Goal: Information Seeking & Learning: Learn about a topic

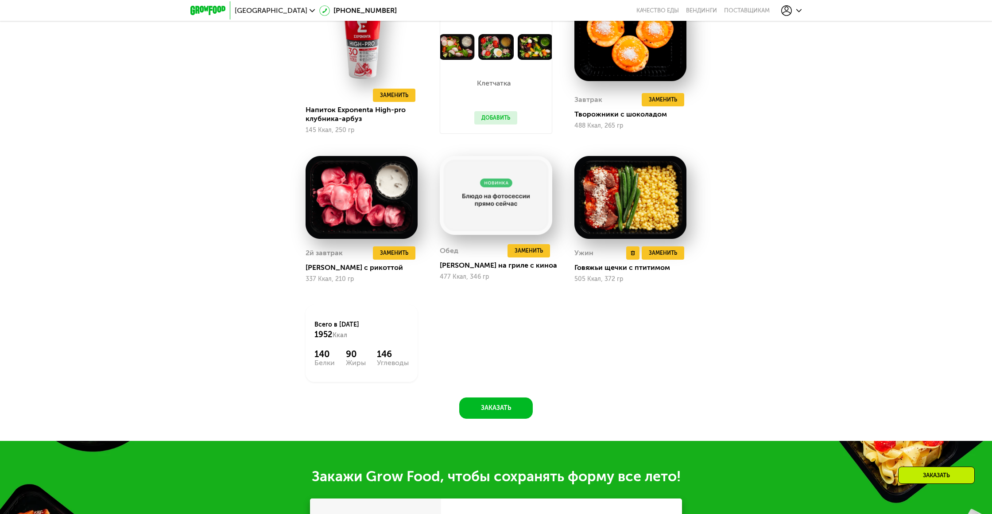
scroll to position [786, 0]
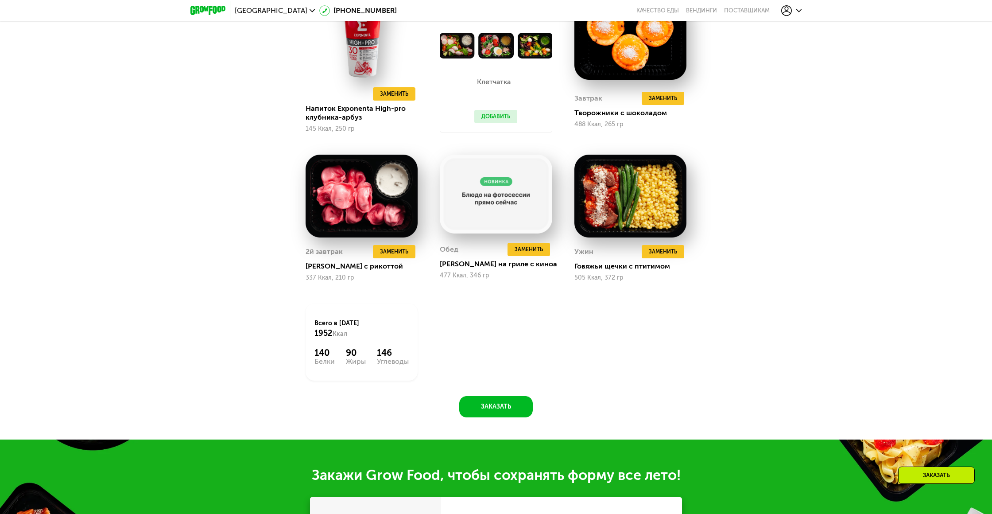
click at [946, 475] on div "Заказать" at bounding box center [936, 474] width 77 height 17
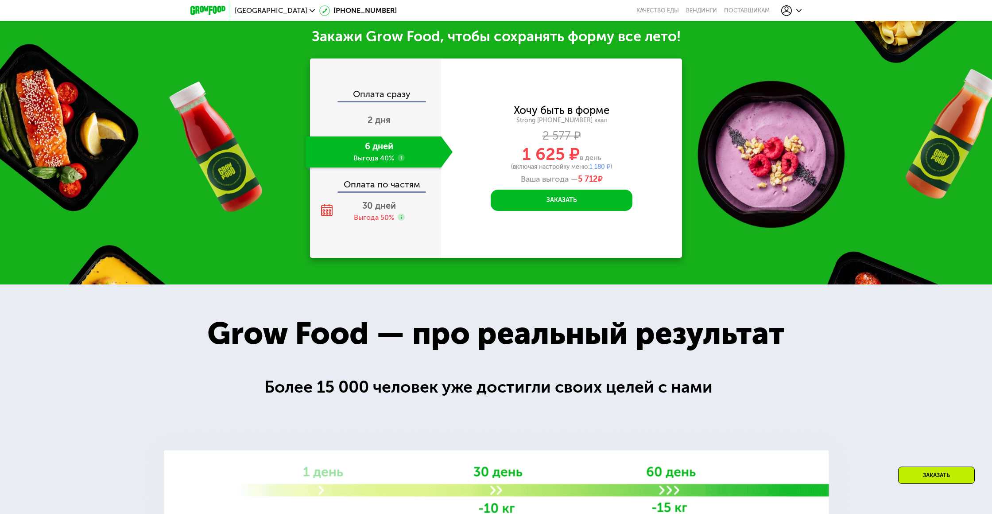
scroll to position [1225, 0]
click at [930, 477] on div "Заказать" at bounding box center [936, 474] width 77 height 17
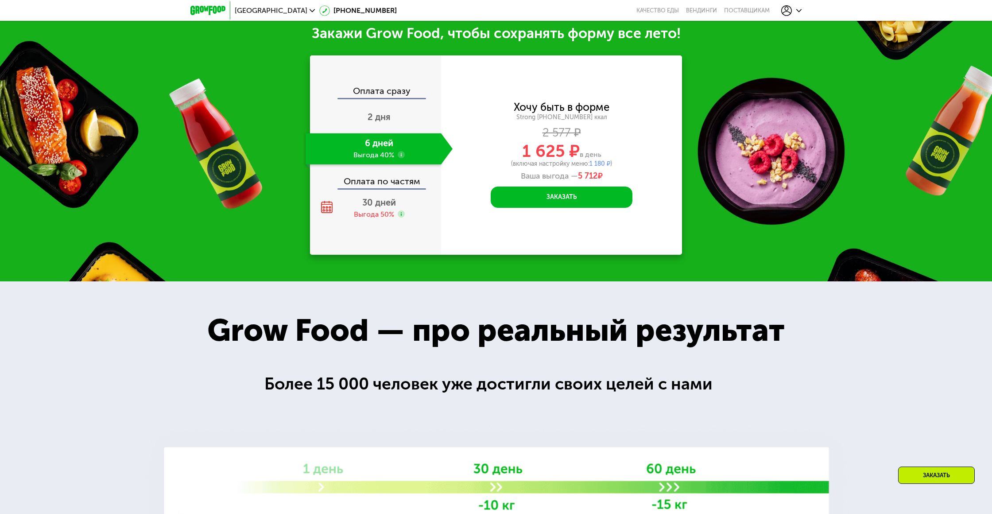
click at [930, 477] on div "Заказать" at bounding box center [936, 474] width 77 height 17
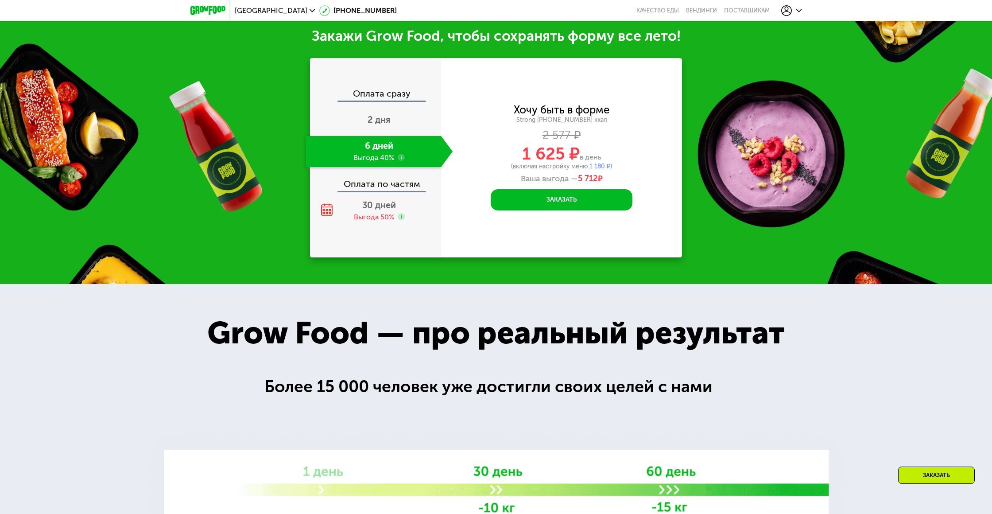
click at [930, 477] on div "Заказать" at bounding box center [936, 474] width 77 height 17
click at [571, 201] on button "Заказать" at bounding box center [562, 199] width 142 height 21
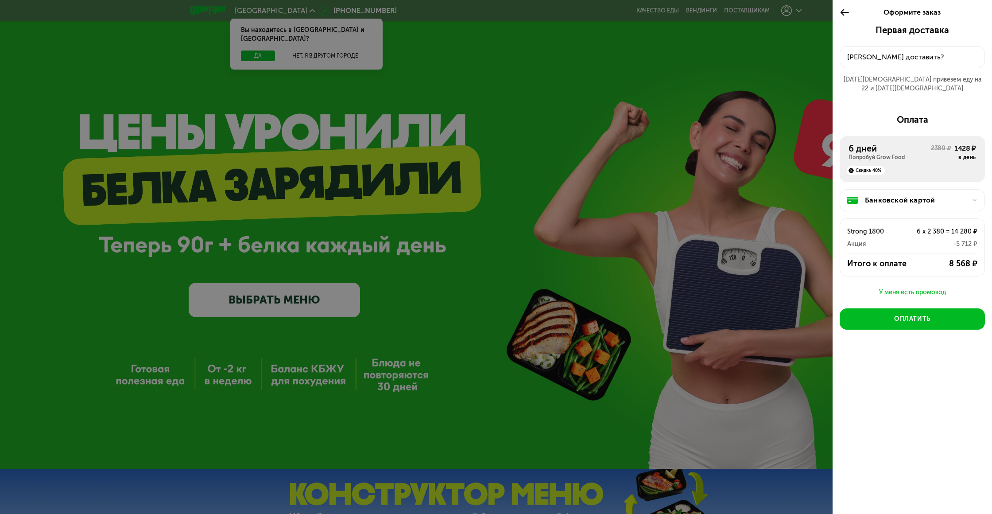
click at [259, 46] on div at bounding box center [496, 257] width 992 height 514
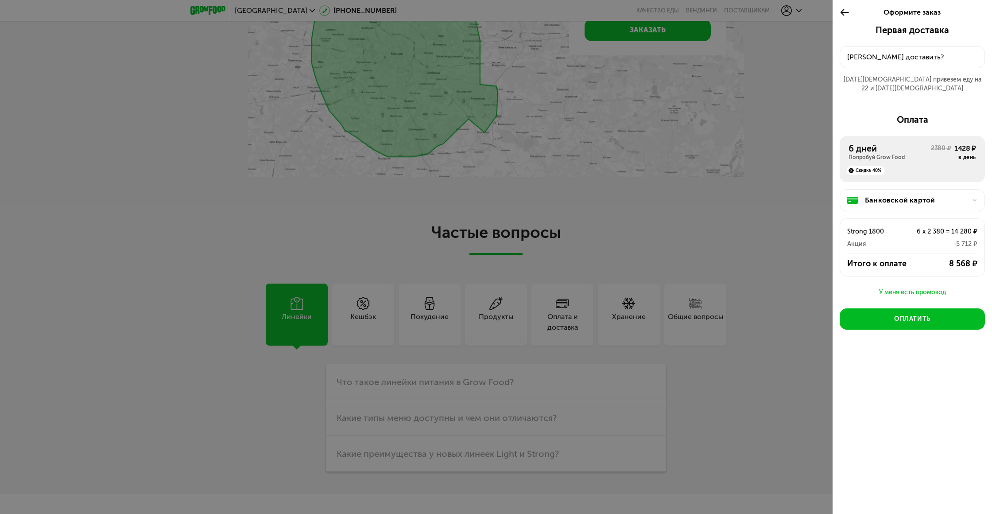
scroll to position [2346, 0]
drag, startPoint x: 845, startPoint y: 10, endPoint x: 835, endPoint y: 22, distance: 15.8
click at [845, 10] on icon at bounding box center [844, 12] width 10 height 11
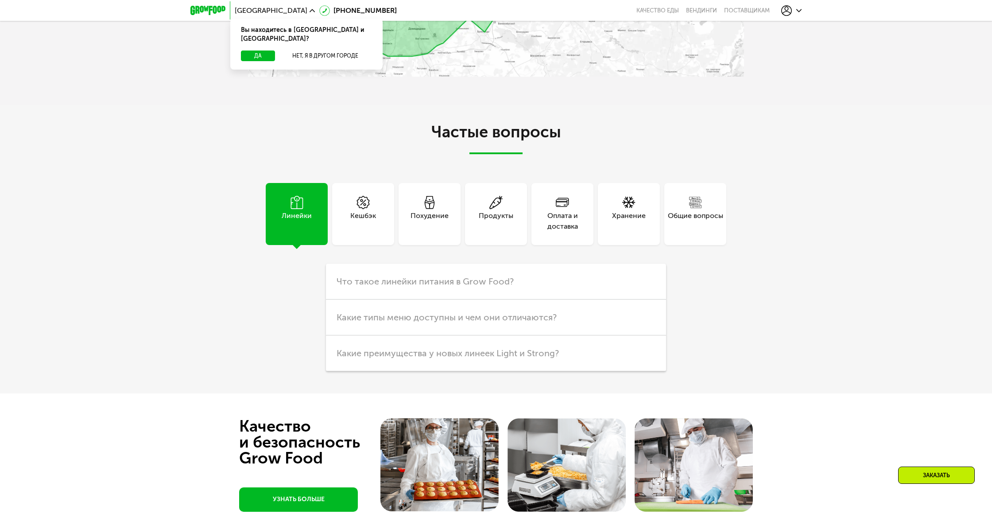
scroll to position [2311, 0]
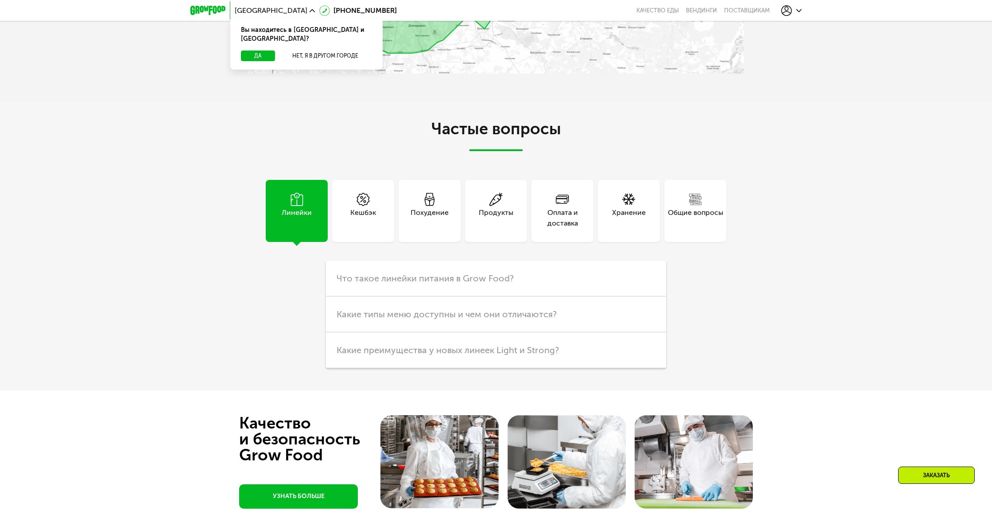
click at [438, 228] on div "Похудение" at bounding box center [429, 217] width 38 height 21
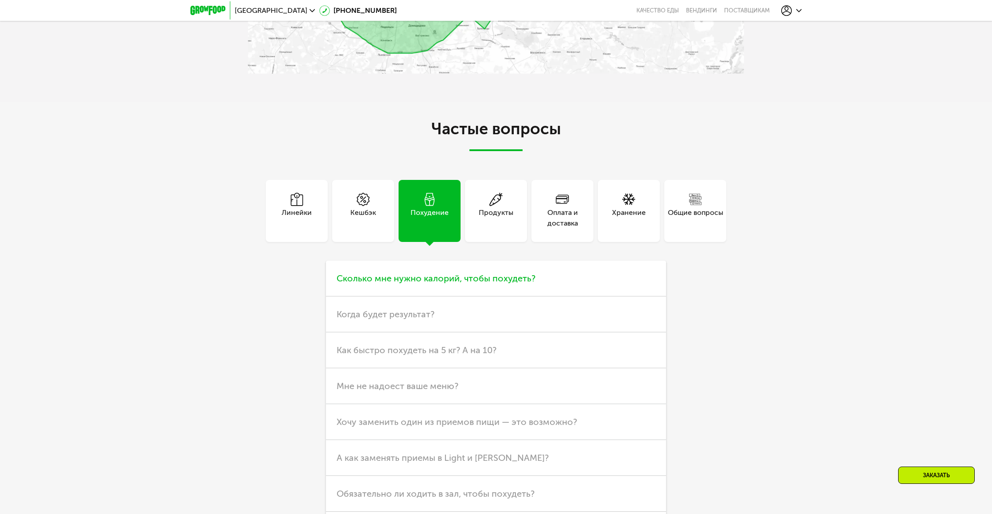
click at [514, 283] on span "Сколько мне нужно калорий, чтобы похудеть?" at bounding box center [435, 278] width 199 height 11
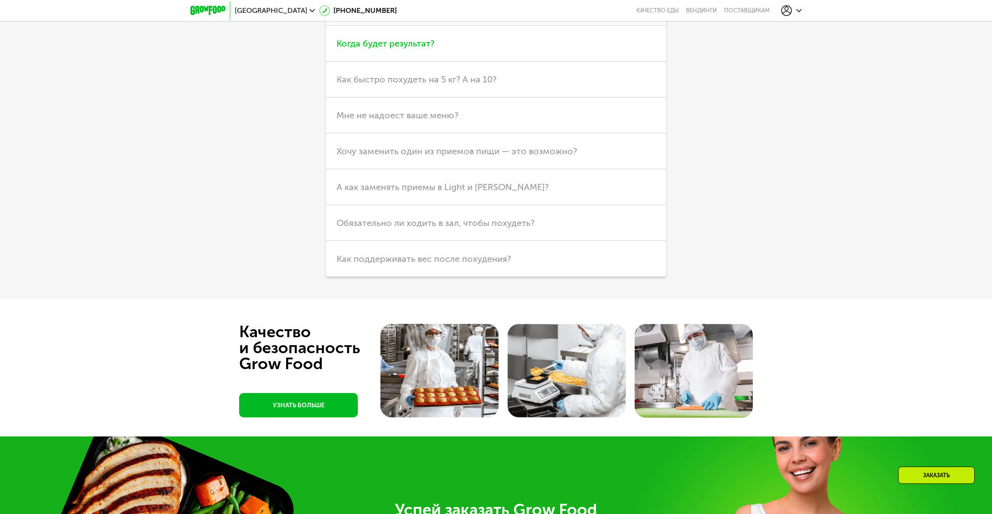
scroll to position [2649, 0]
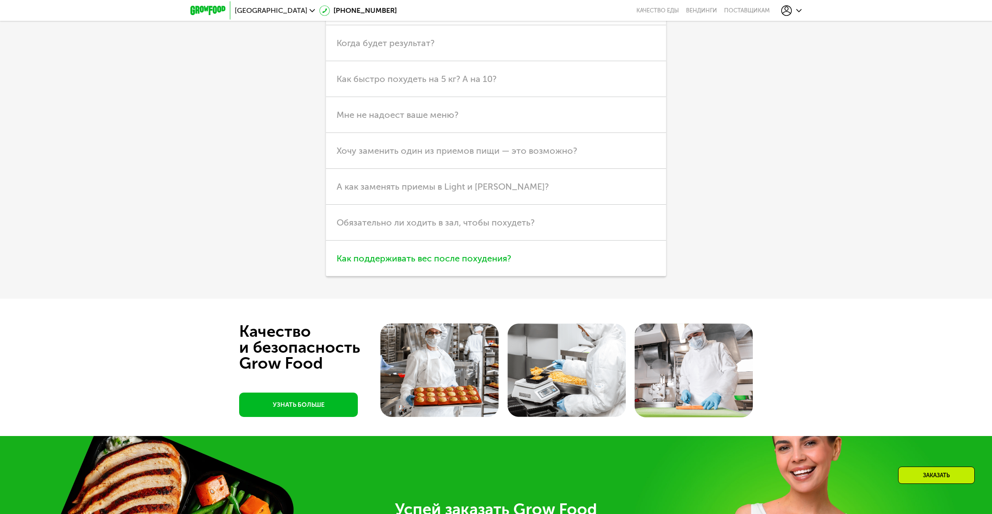
click at [451, 240] on h3 "Обязательно ли ходить в зал, чтобы похудеть?" at bounding box center [496, 223] width 340 height 36
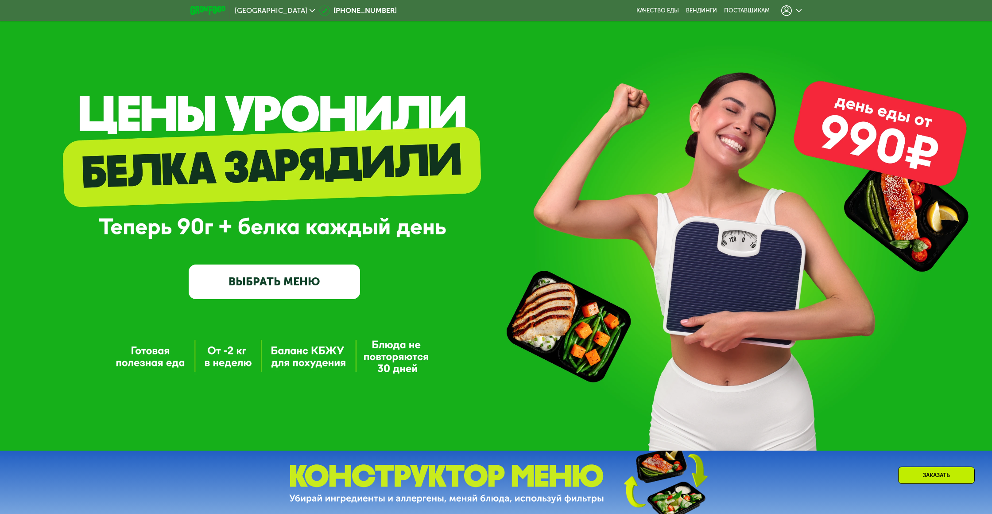
scroll to position [0, 0]
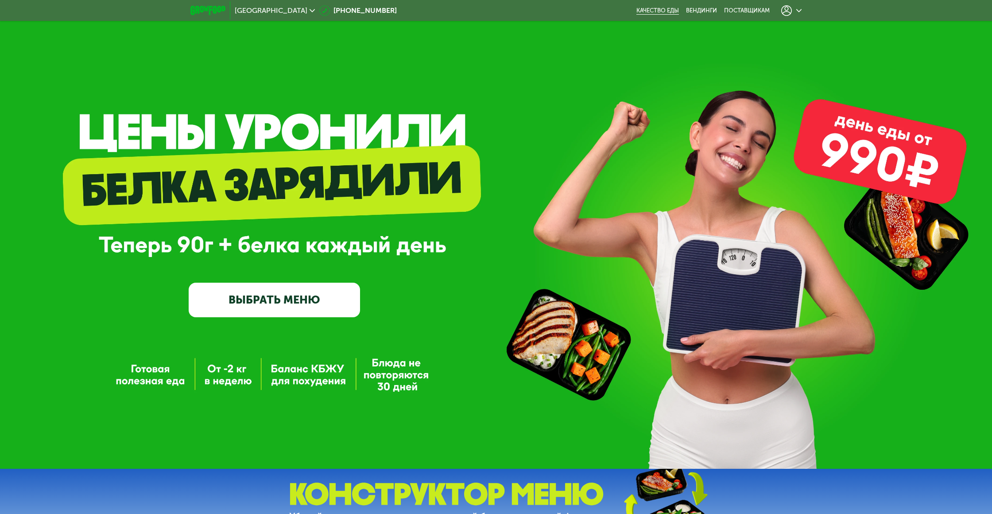
click at [667, 12] on link "Качество еды" at bounding box center [657, 10] width 42 height 7
